Goal: Task Accomplishment & Management: Use online tool/utility

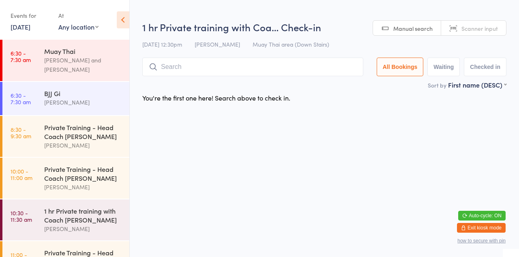
scroll to position [408, 0]
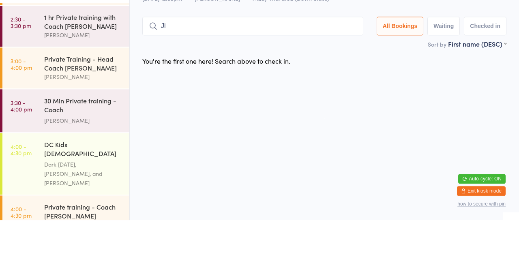
type input "J"
type input "G"
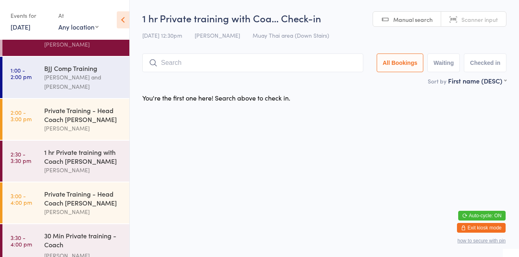
scroll to position [304, 0]
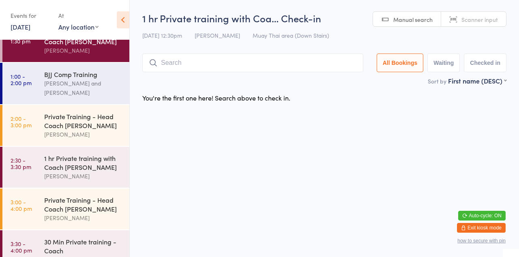
click at [76, 77] on div "BJJ Comp Training" at bounding box center [83, 74] width 78 height 9
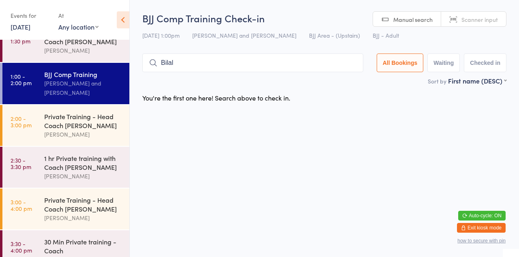
type input "Bilal"
click at [344, 82] on button "Drop in" at bounding box center [339, 80] width 32 height 12
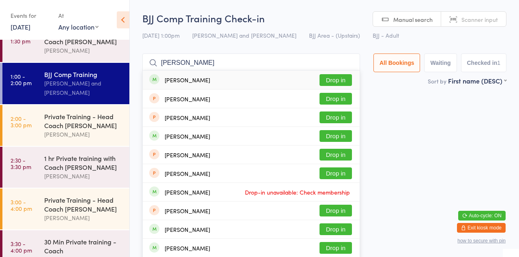
type input "[PERSON_NAME]"
click at [336, 82] on button "Drop in" at bounding box center [335, 80] width 32 height 12
